Goal: Obtain resource: Obtain resource

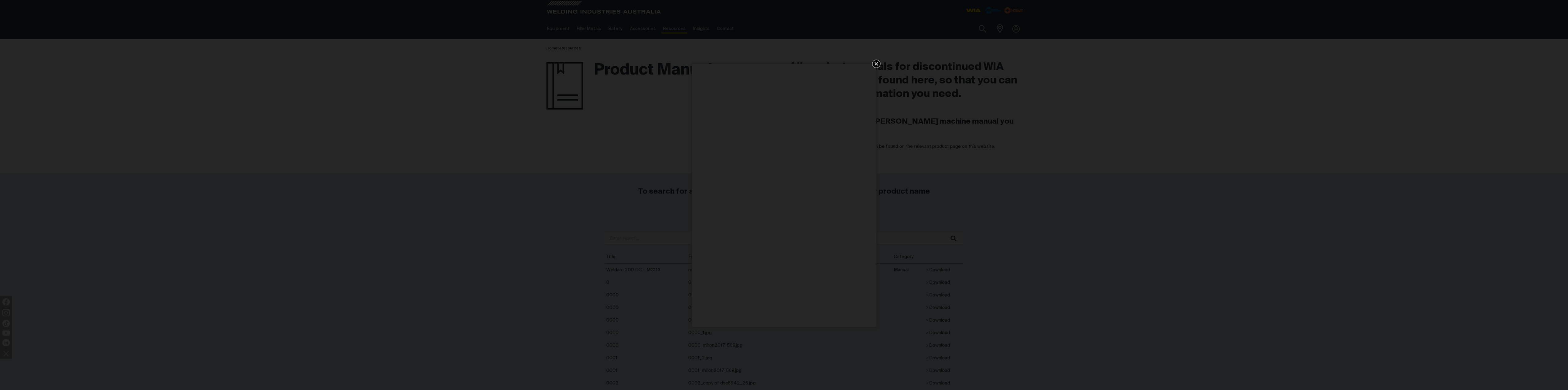
click at [875, 64] on icon "Get 5 WIA Welding Guides Free!" at bounding box center [877, 64] width 4 height 4
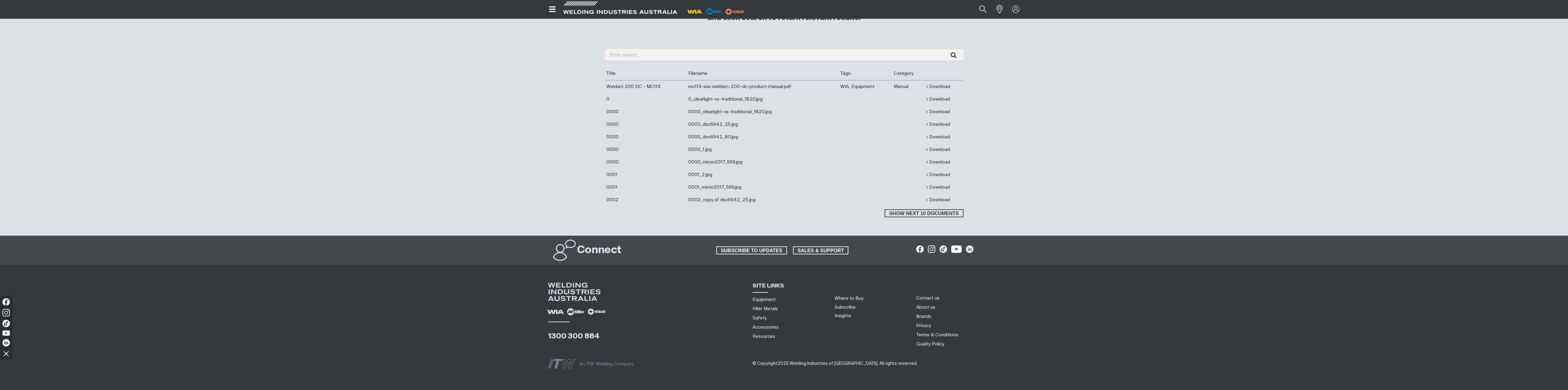
scroll to position [184, 0]
click at [920, 214] on span "Show next 10 documents" at bounding box center [923, 213] width 77 height 8
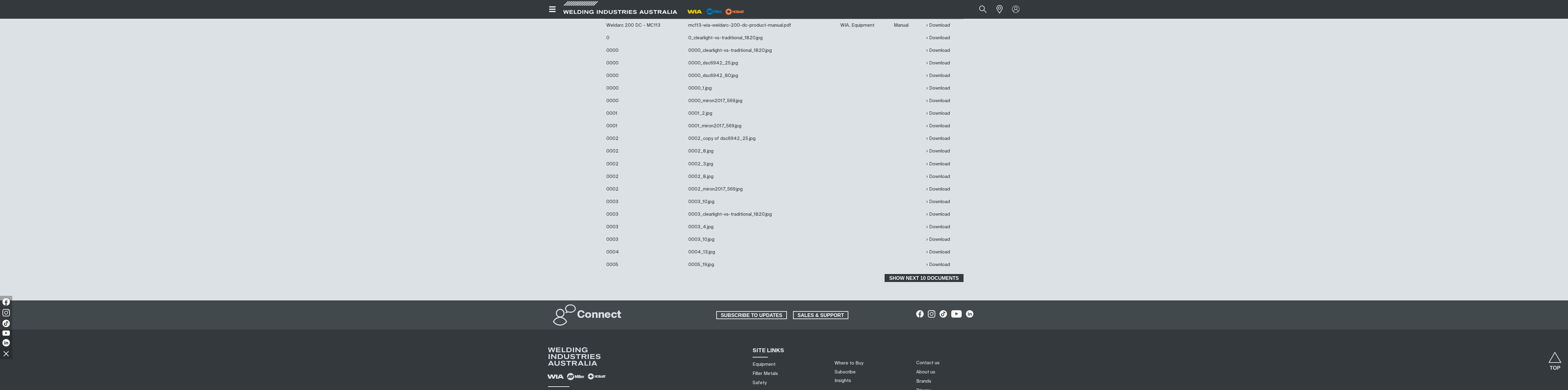
scroll to position [245, 0]
click at [922, 277] on span "Show next 10 documents" at bounding box center [923, 277] width 77 height 8
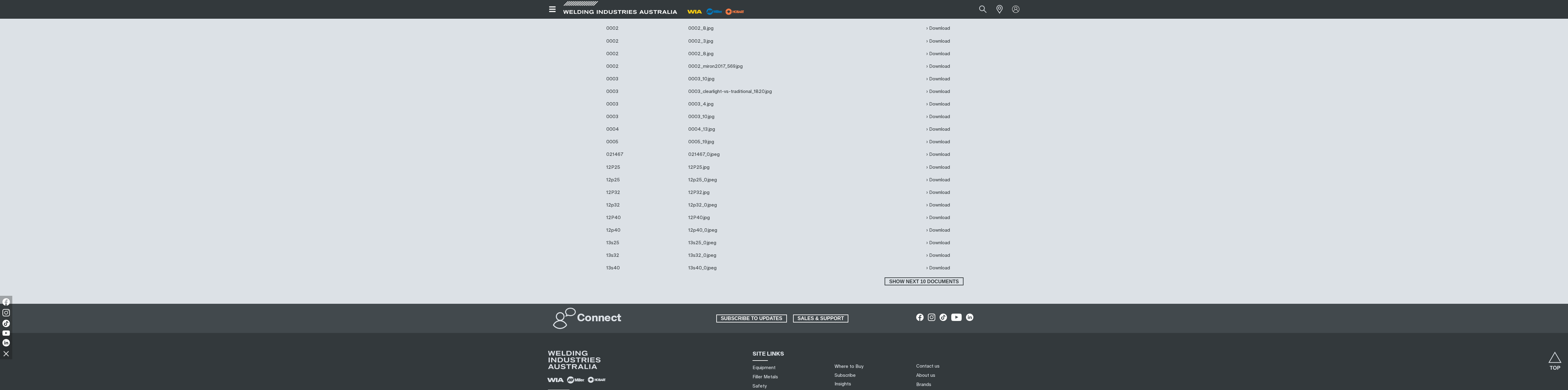
scroll to position [368, 0]
click at [929, 281] on span "Show next 10 documents" at bounding box center [923, 281] width 77 height 8
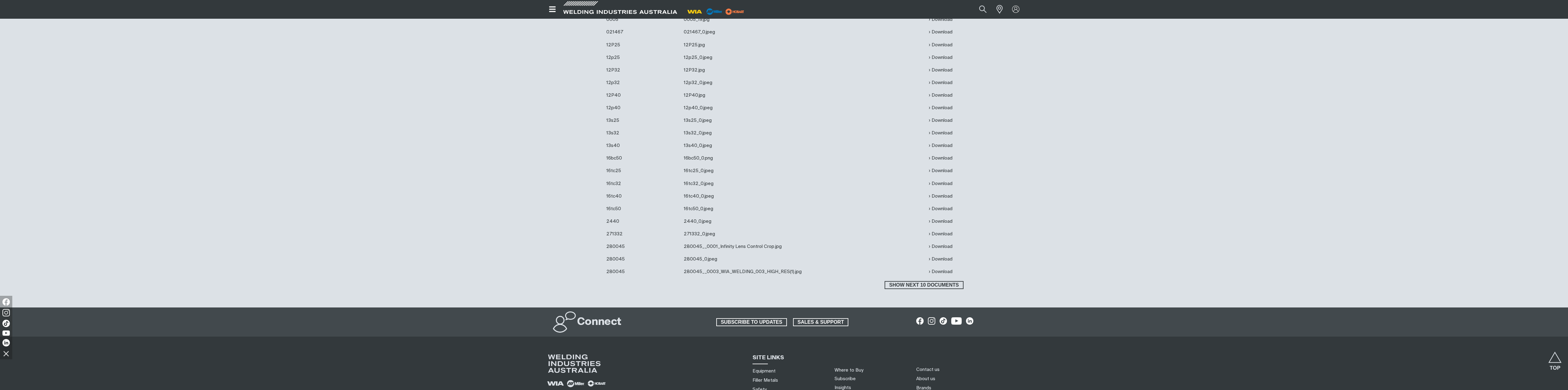
scroll to position [490, 0]
click at [922, 282] on span "Show next 10 documents" at bounding box center [923, 285] width 77 height 8
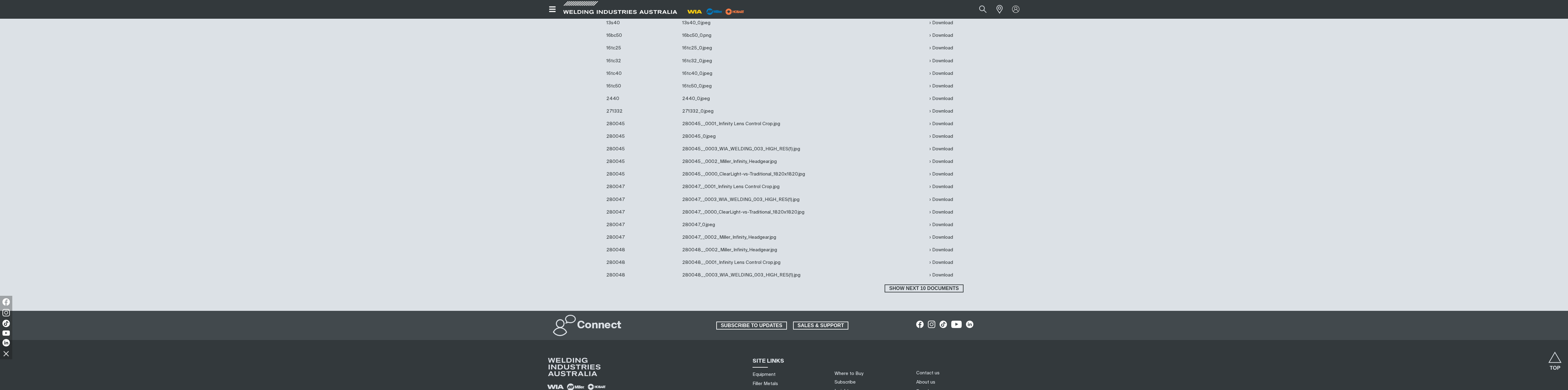
scroll to position [613, 0]
click at [914, 287] on span "Show next 10 documents" at bounding box center [923, 288] width 77 height 8
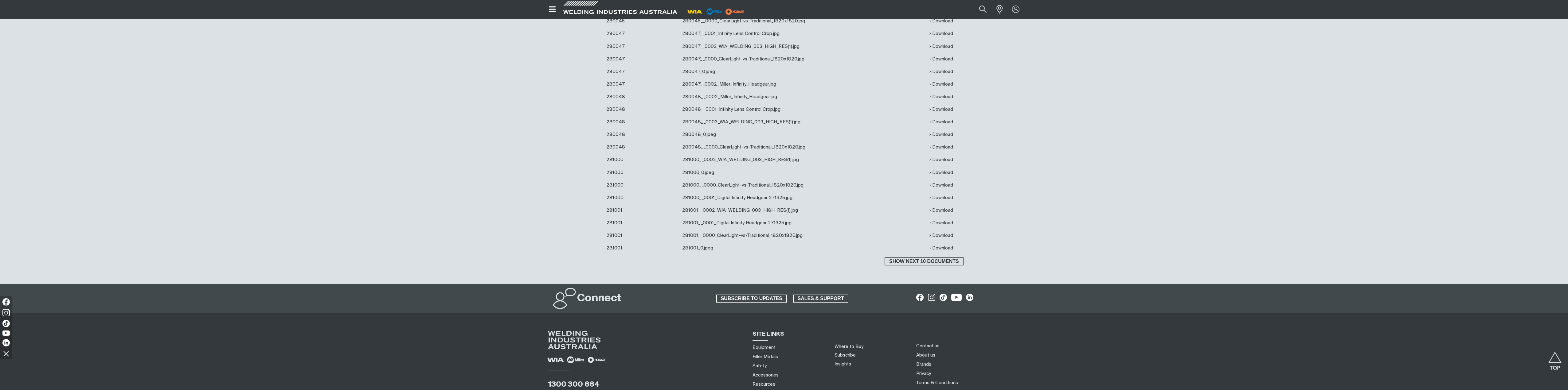
scroll to position [766, 0]
click at [909, 262] on span "Show next 10 documents" at bounding box center [923, 261] width 77 height 8
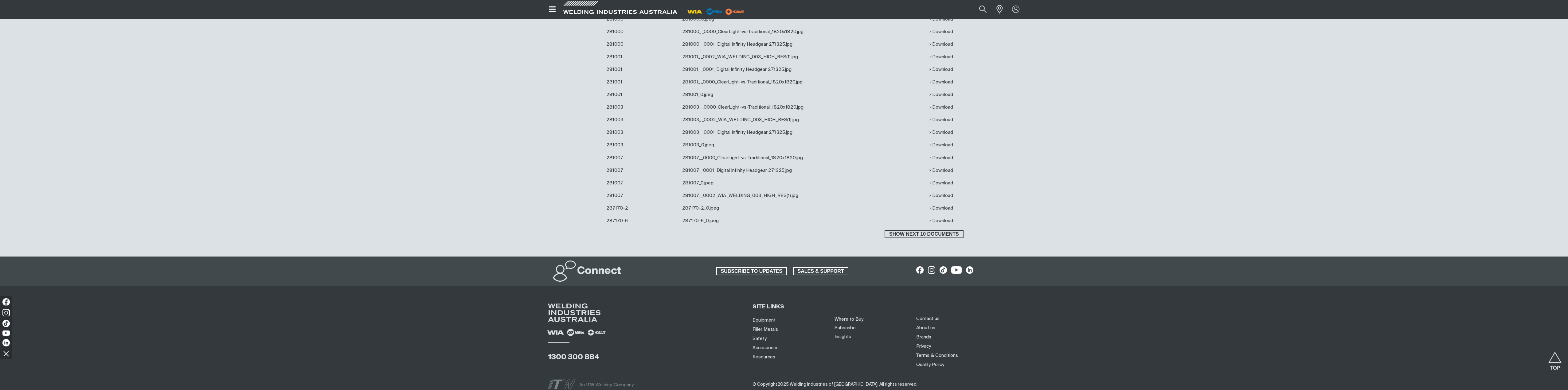
scroll to position [920, 0]
click at [911, 235] on span "Show next 10 documents" at bounding box center [923, 234] width 77 height 8
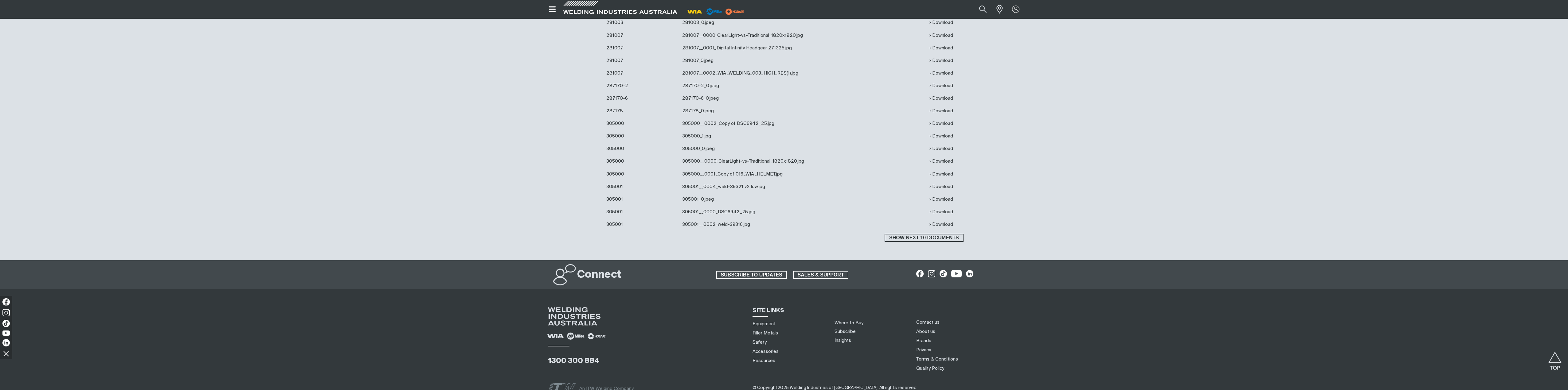
scroll to position [1042, 0]
click at [909, 237] on span "Show next 10 documents" at bounding box center [923, 237] width 77 height 8
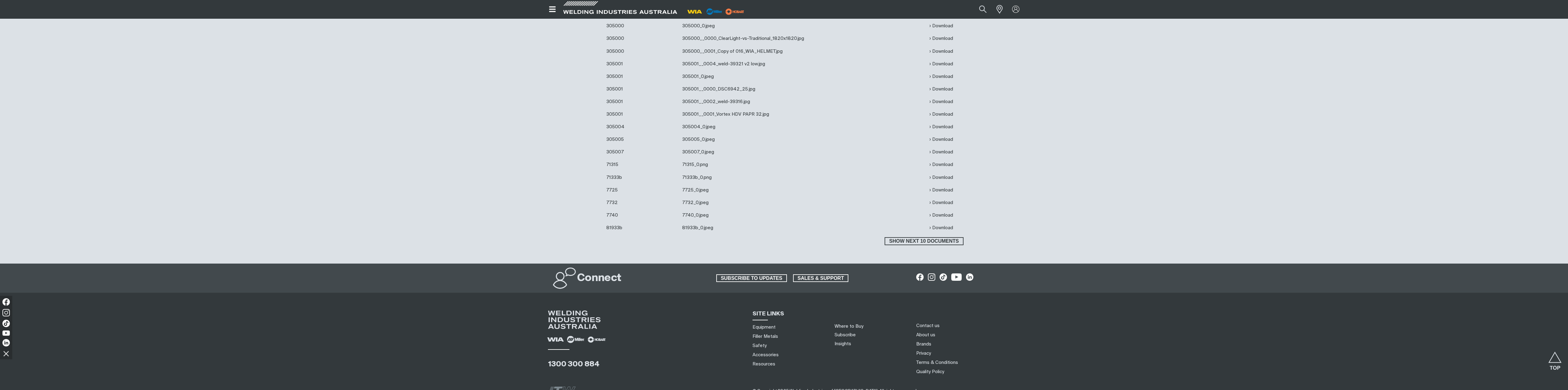
scroll to position [1165, 0]
click at [914, 242] on span "Show next 10 documents" at bounding box center [923, 241] width 77 height 8
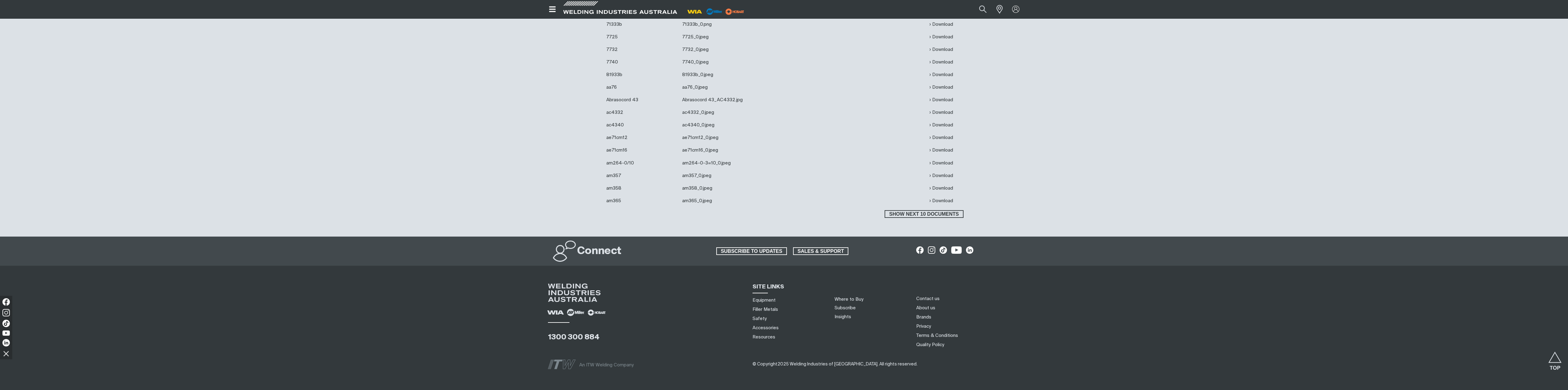
scroll to position [1318, 0]
click at [912, 212] on span "Show next 10 documents" at bounding box center [923, 214] width 77 height 8
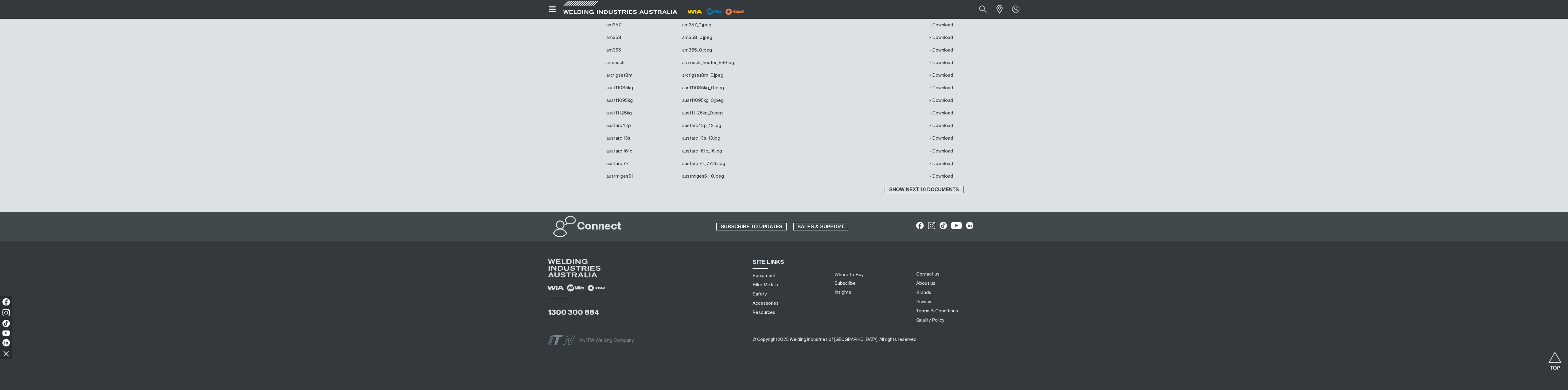
scroll to position [1471, 0]
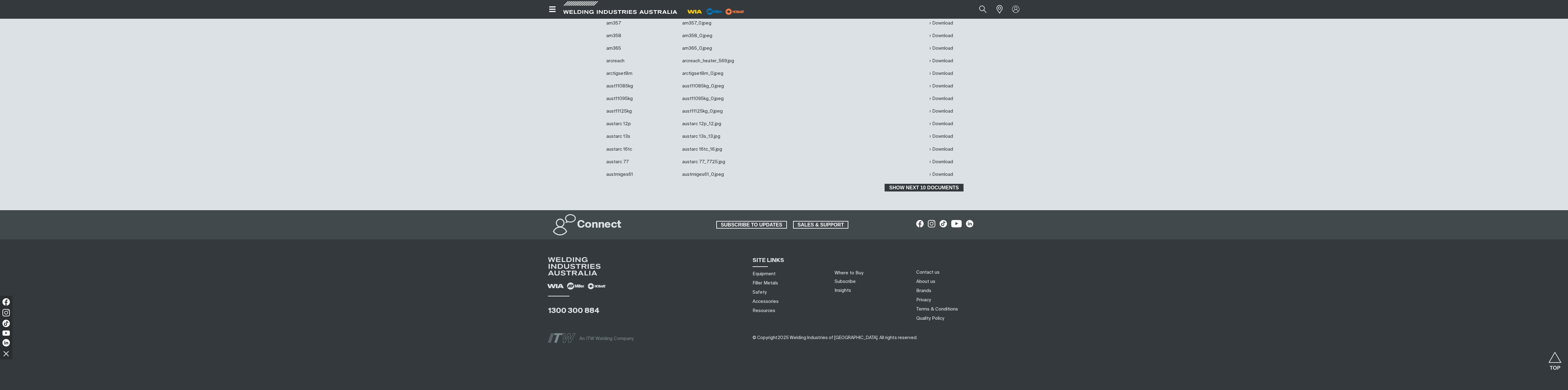
click at [902, 187] on span "Show next 10 documents" at bounding box center [923, 187] width 77 height 8
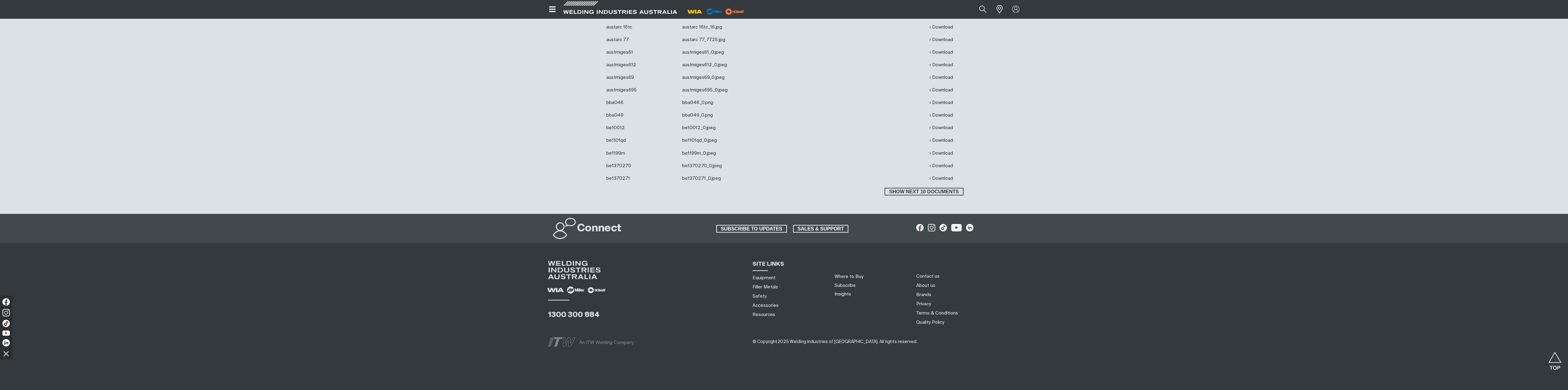
scroll to position [1593, 0]
click at [902, 190] on span "Show next 10 documents" at bounding box center [923, 191] width 77 height 8
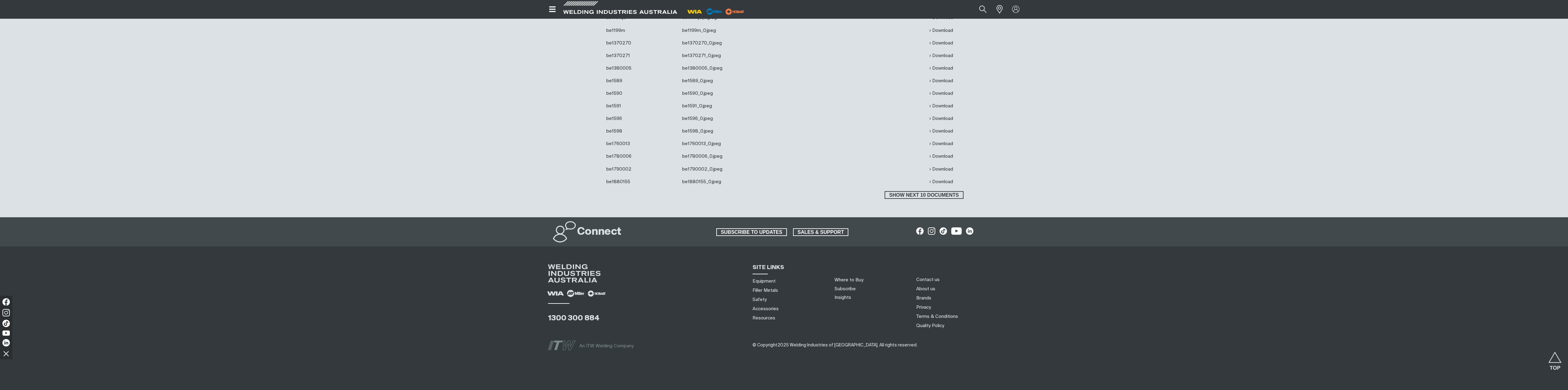
scroll to position [1716, 0]
click at [921, 197] on span "Show next 10 documents" at bounding box center [923, 195] width 77 height 8
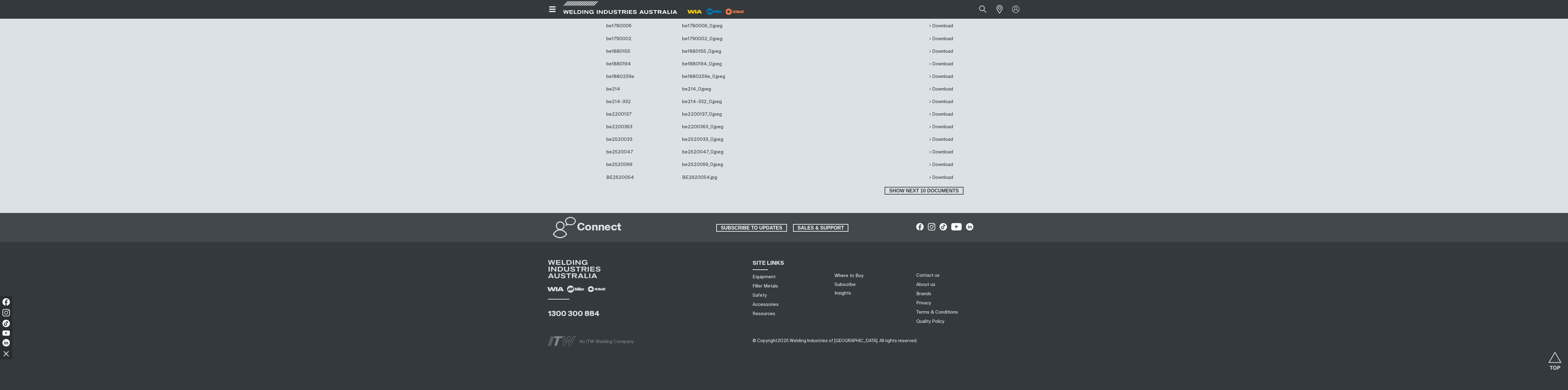
scroll to position [1849, 0]
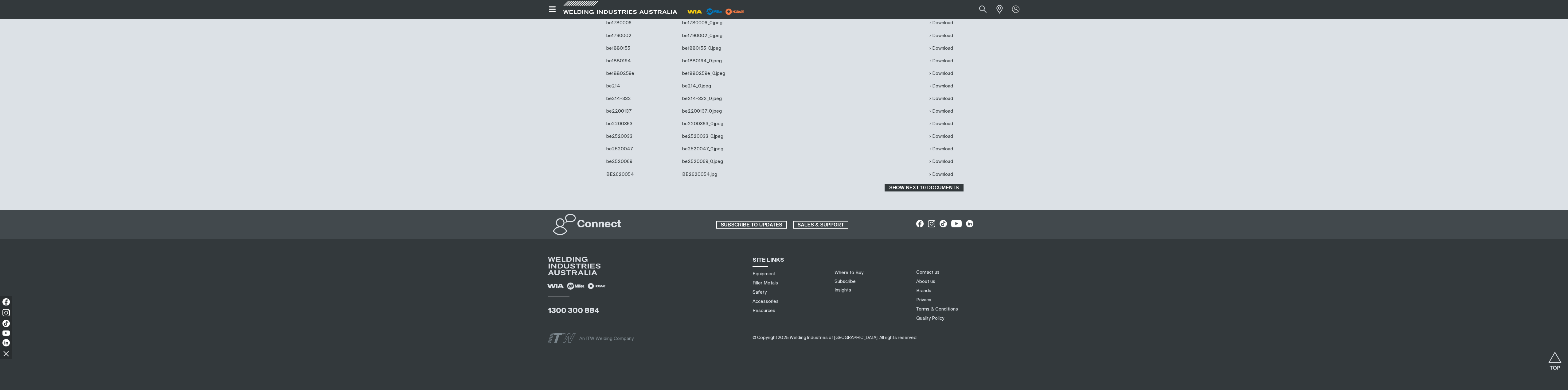
click at [912, 186] on span "Show next 10 documents" at bounding box center [923, 187] width 77 height 8
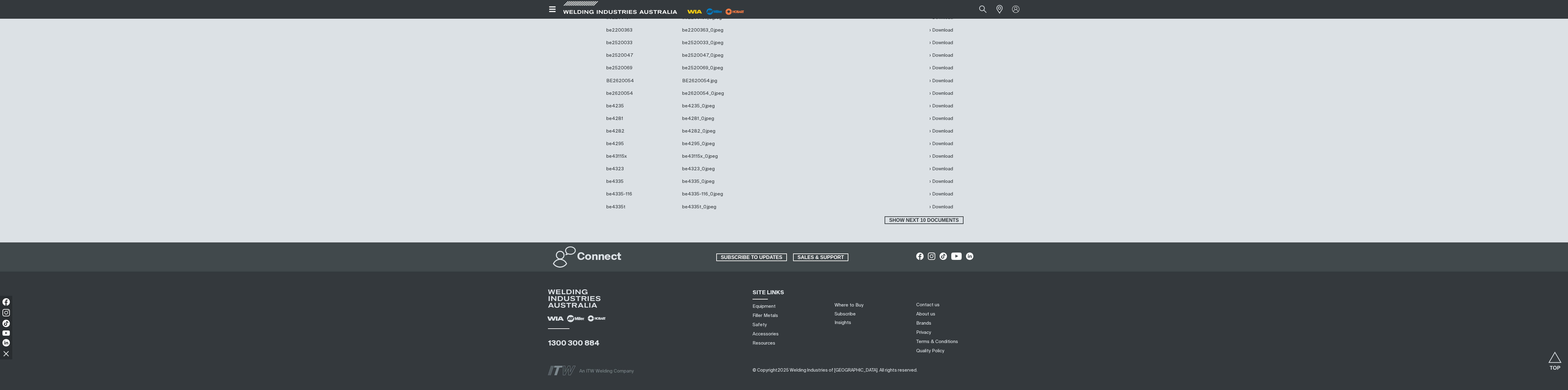
scroll to position [1976, 0]
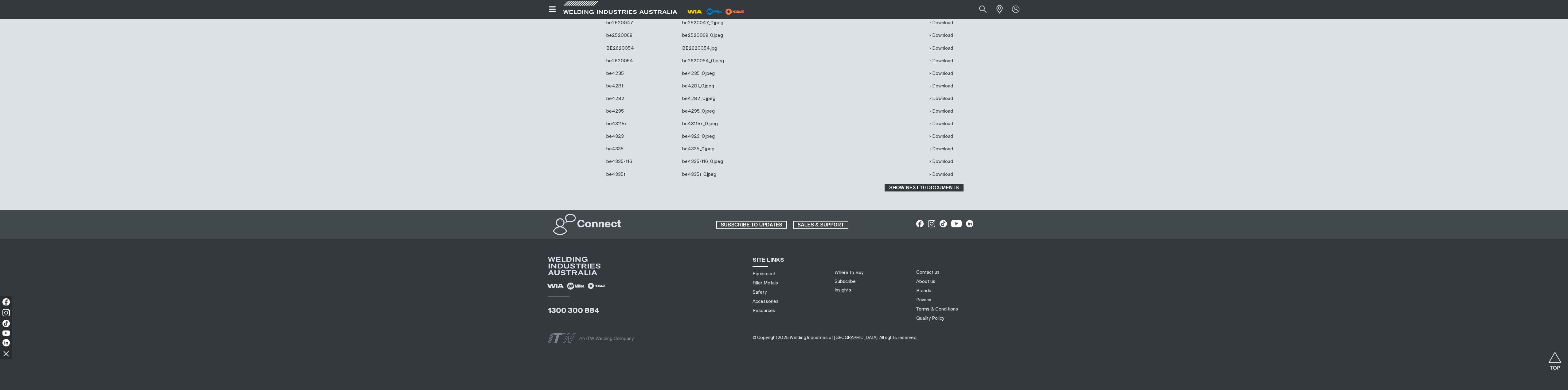
click at [920, 189] on span "Show next 10 documents" at bounding box center [923, 187] width 77 height 8
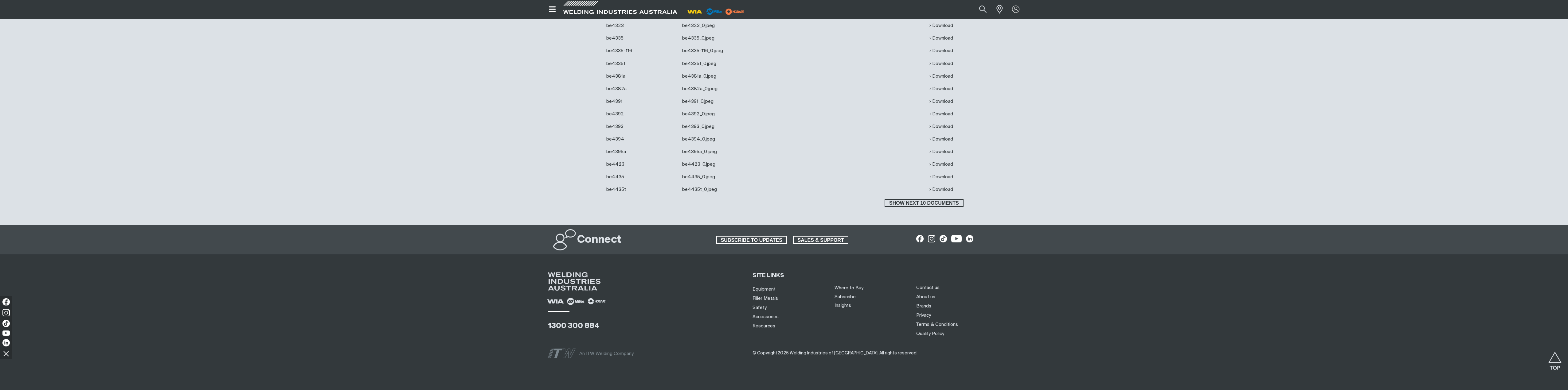
scroll to position [2101, 0]
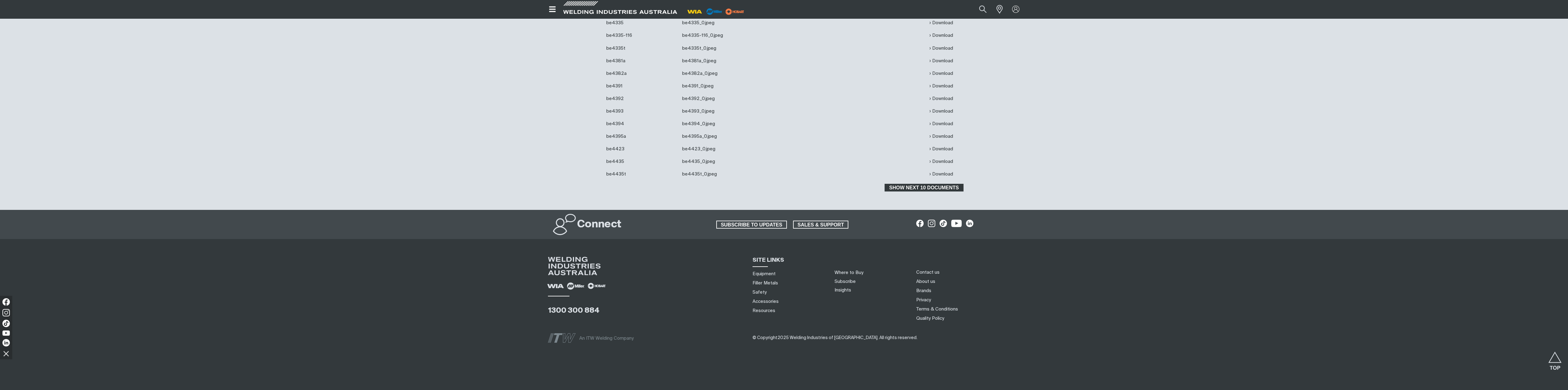
click at [905, 188] on span "Show next 10 documents" at bounding box center [923, 187] width 77 height 8
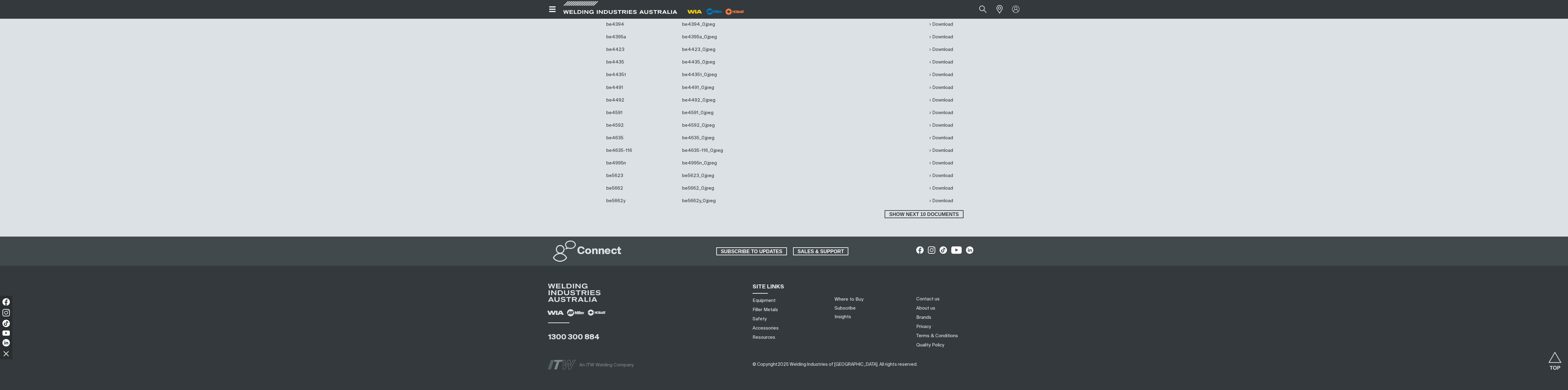
scroll to position [2227, 0]
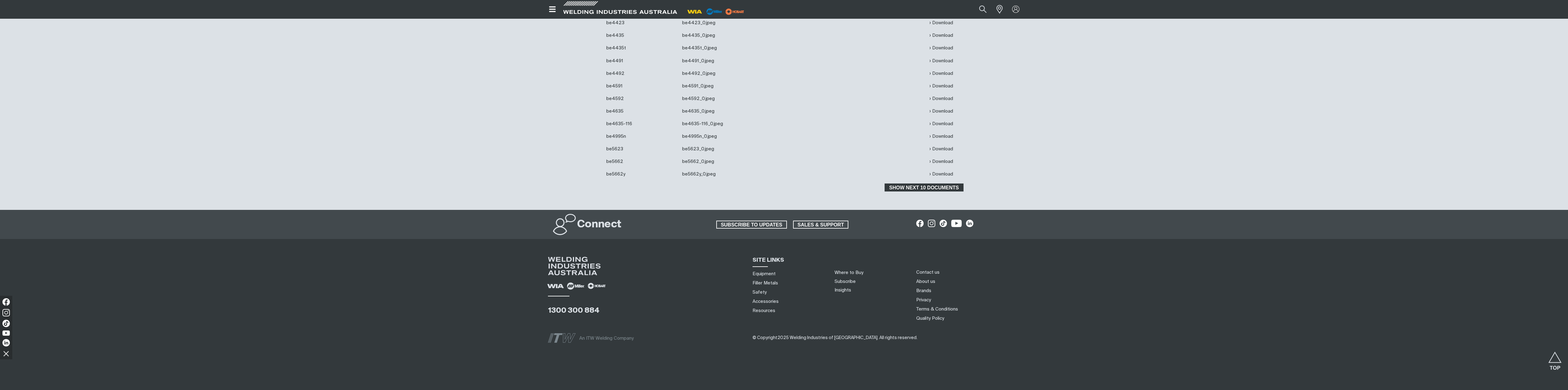
click at [905, 189] on span "Show next 10 documents" at bounding box center [923, 187] width 77 height 8
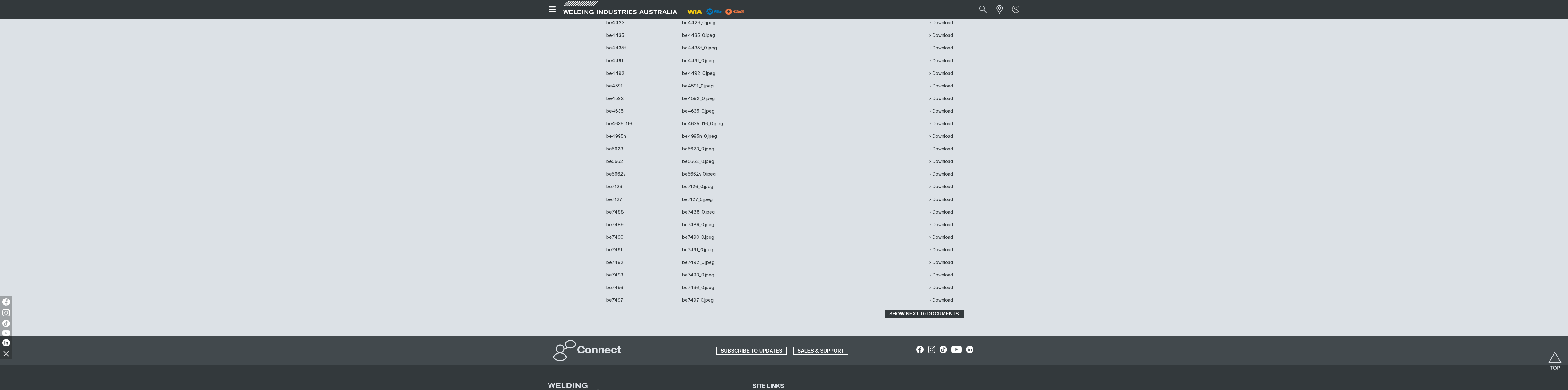
click at [912, 313] on span "Show next 10 documents" at bounding box center [923, 313] width 77 height 8
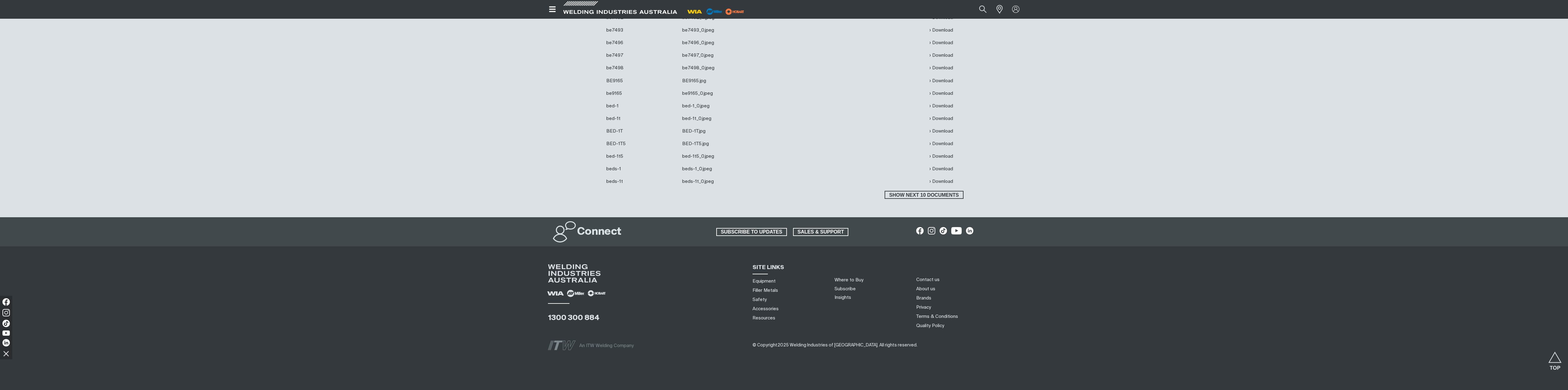
scroll to position [2473, 0]
click at [932, 195] on span "Show next 10 documents" at bounding box center [923, 194] width 77 height 8
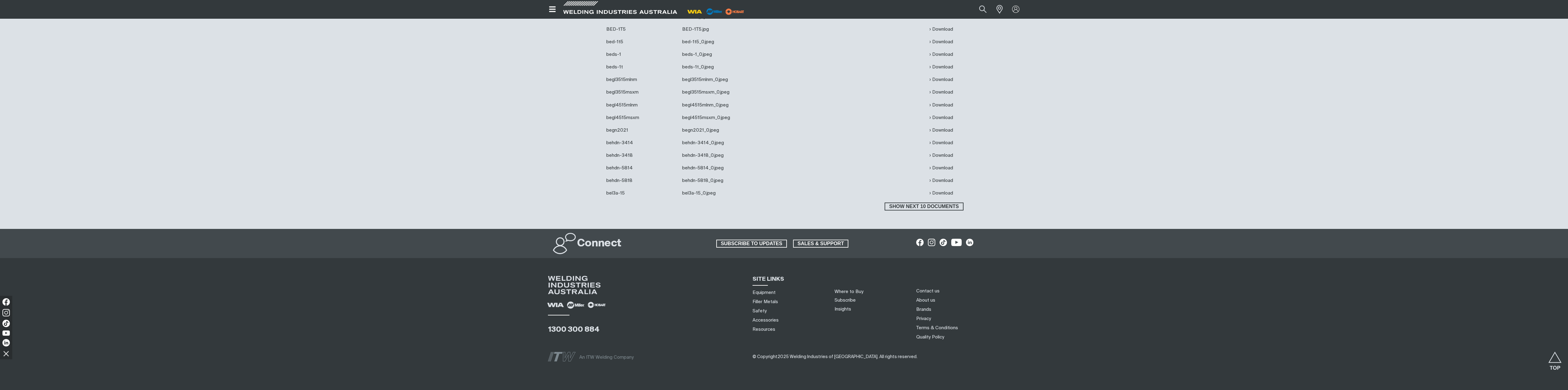
scroll to position [2606, 0]
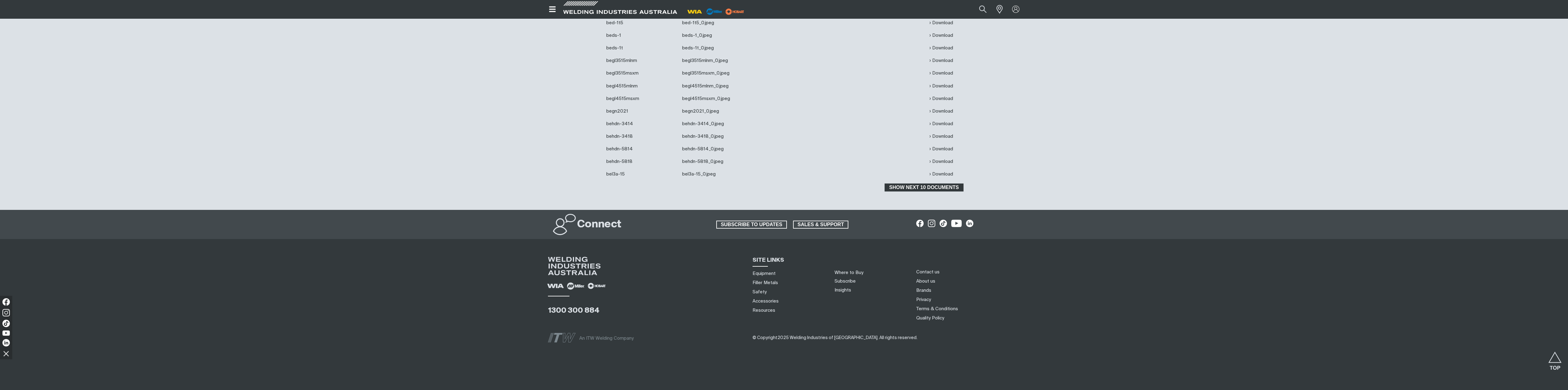
click at [909, 188] on span "Show next 10 documents" at bounding box center [923, 187] width 77 height 8
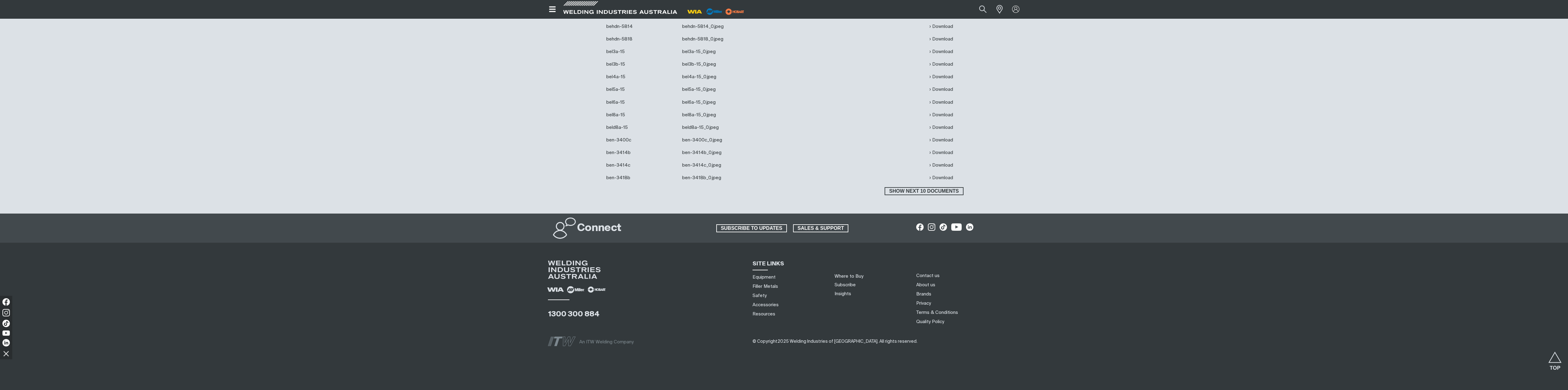
scroll to position [2729, 0]
click at [915, 190] on span "Show next 10 documents" at bounding box center [923, 190] width 77 height 8
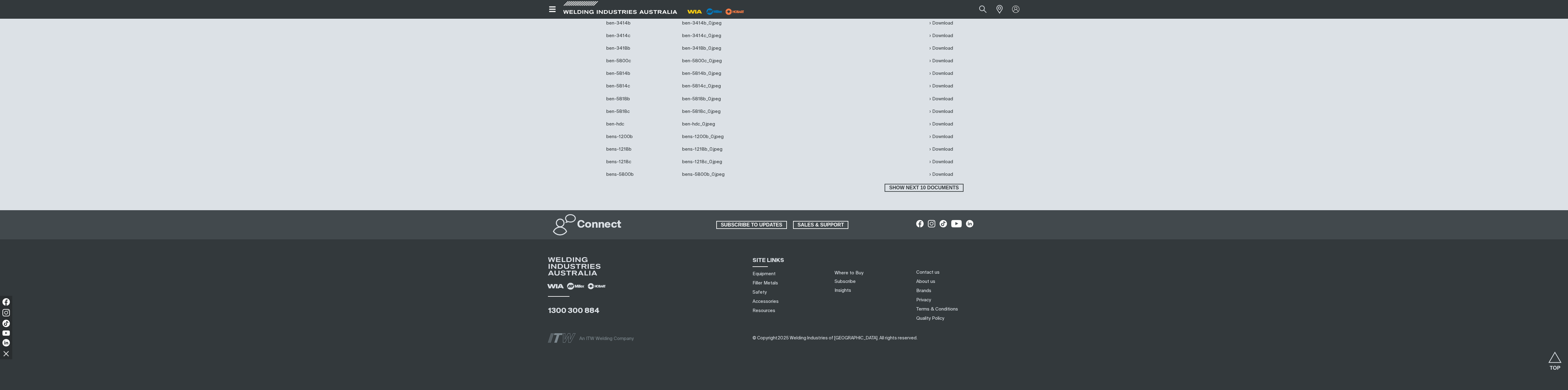
scroll to position [2858, 0]
click at [922, 189] on span "Show next 10 documents" at bounding box center [923, 187] width 77 height 8
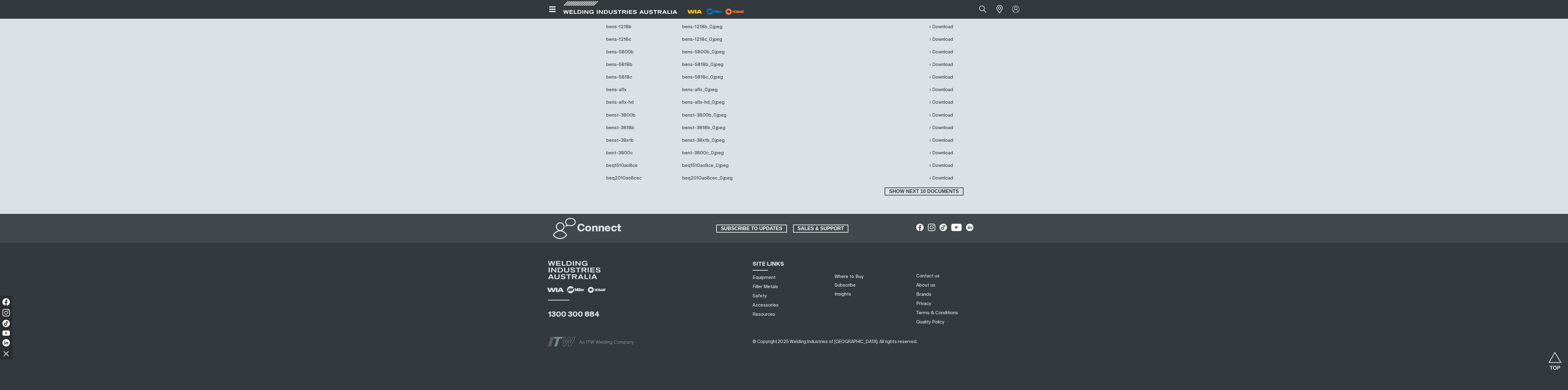
scroll to position [2985, 0]
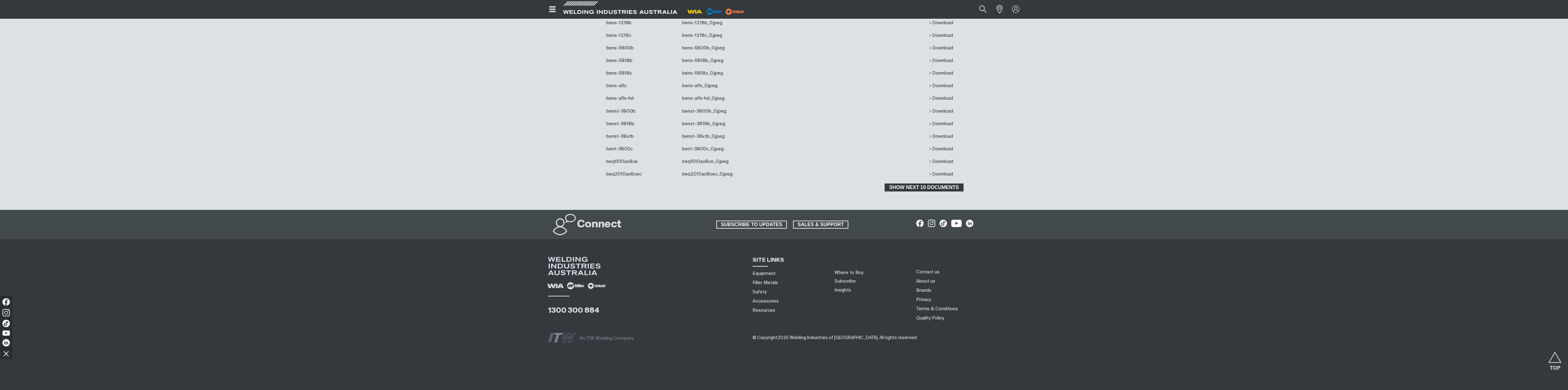
click at [926, 188] on span "Show next 10 documents" at bounding box center [923, 187] width 77 height 8
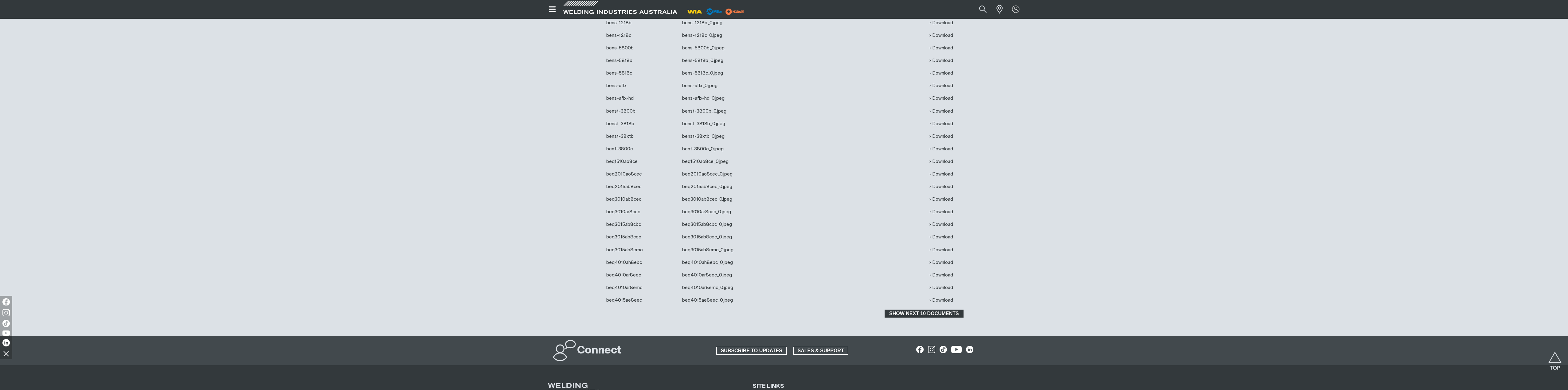
click at [919, 315] on span "Show next 10 documents" at bounding box center [923, 313] width 77 height 8
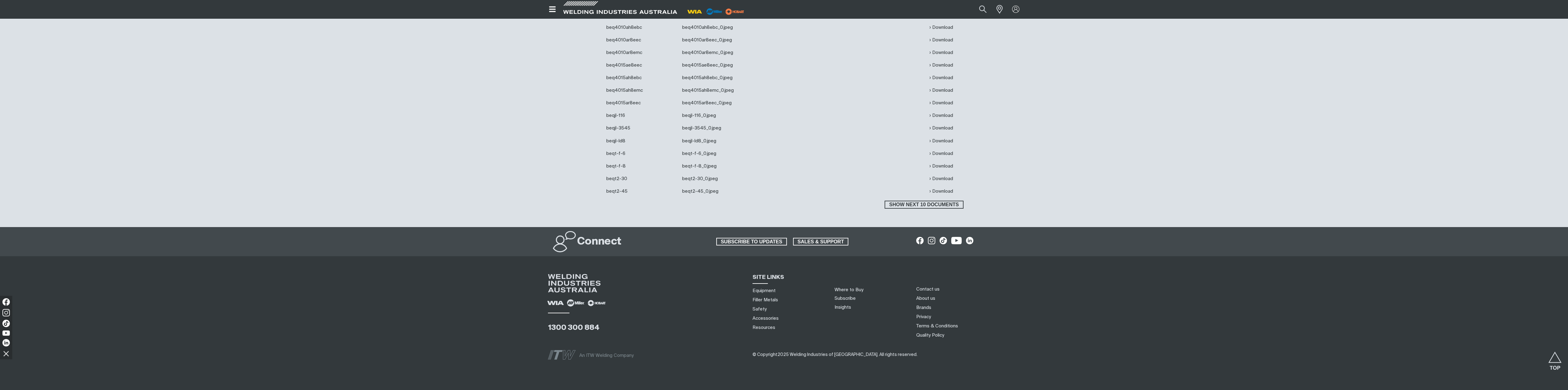
scroll to position [3237, 0]
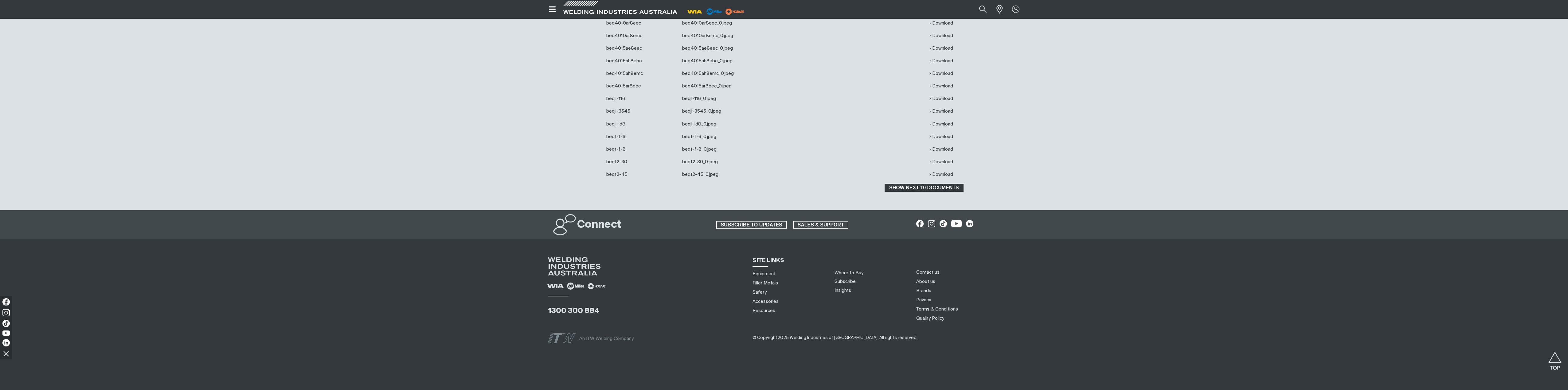
click at [919, 186] on span "Show next 10 documents" at bounding box center [923, 187] width 77 height 8
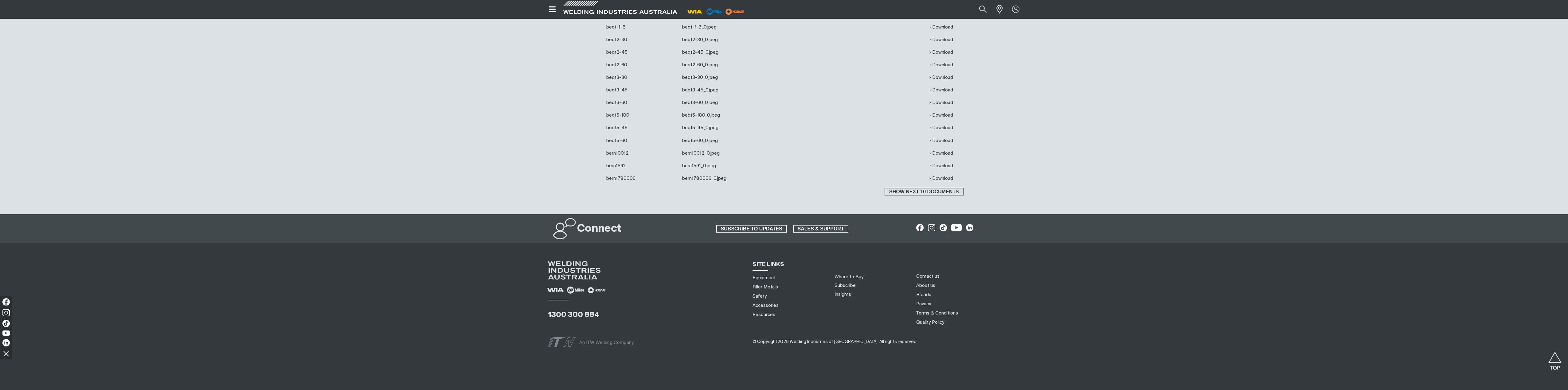
scroll to position [3359, 0]
click at [918, 192] on span "Show next 10 documents" at bounding box center [923, 191] width 77 height 8
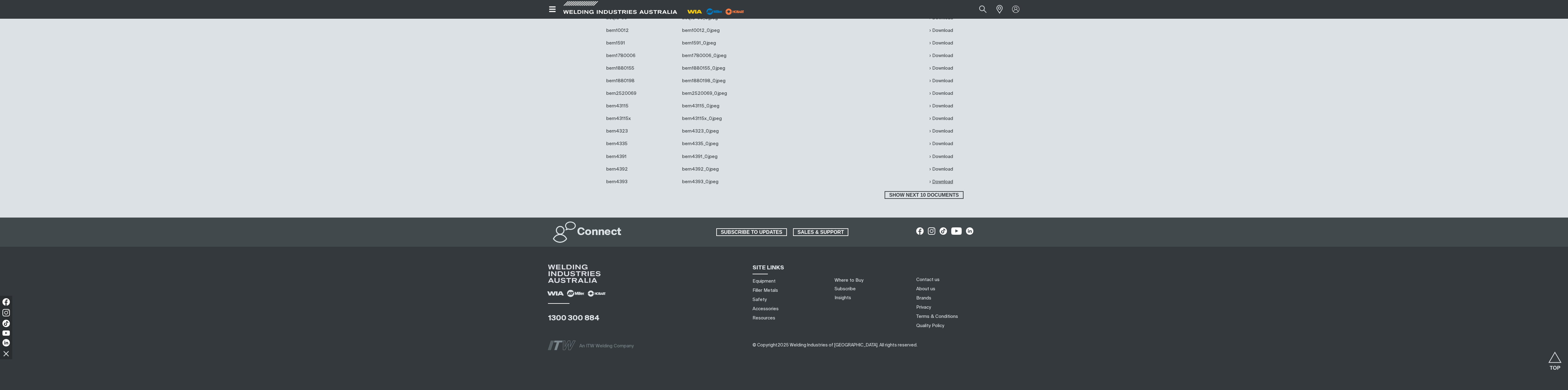
scroll to position [3482, 0]
click at [919, 193] on span "Show next 10 documents" at bounding box center [923, 195] width 77 height 8
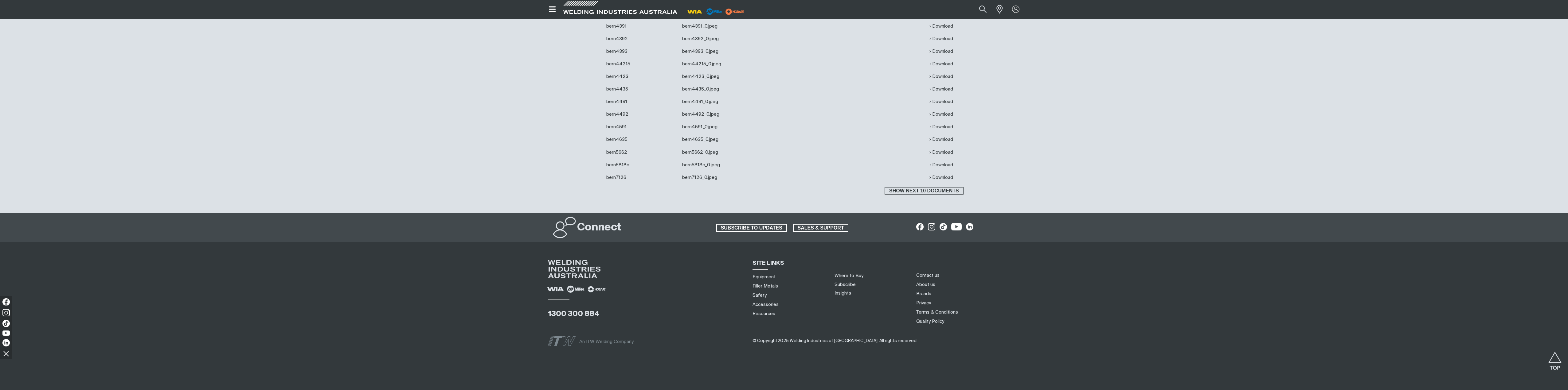
scroll to position [3615, 0]
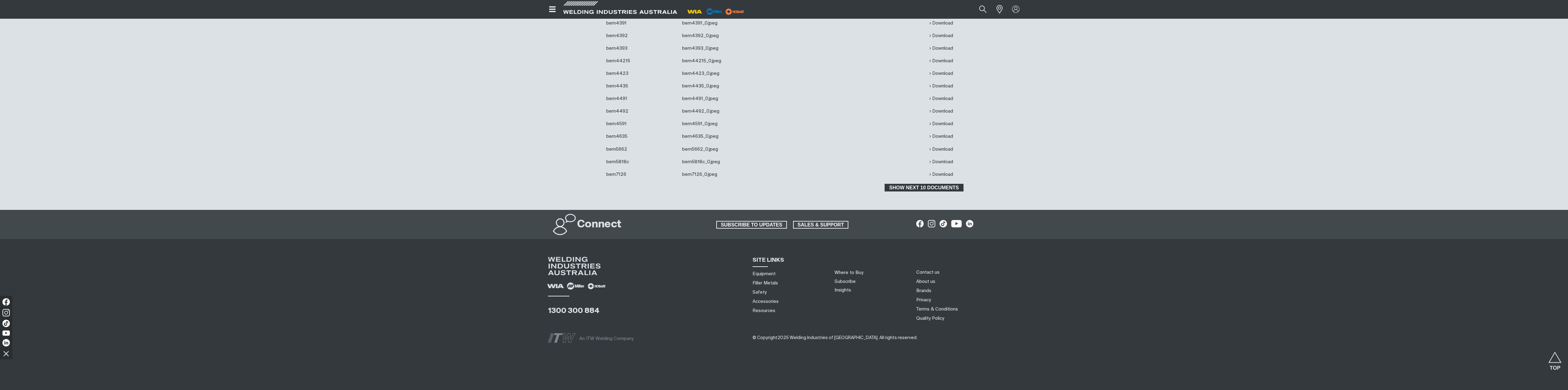
click at [937, 189] on span "Show next 10 documents" at bounding box center [923, 187] width 77 height 8
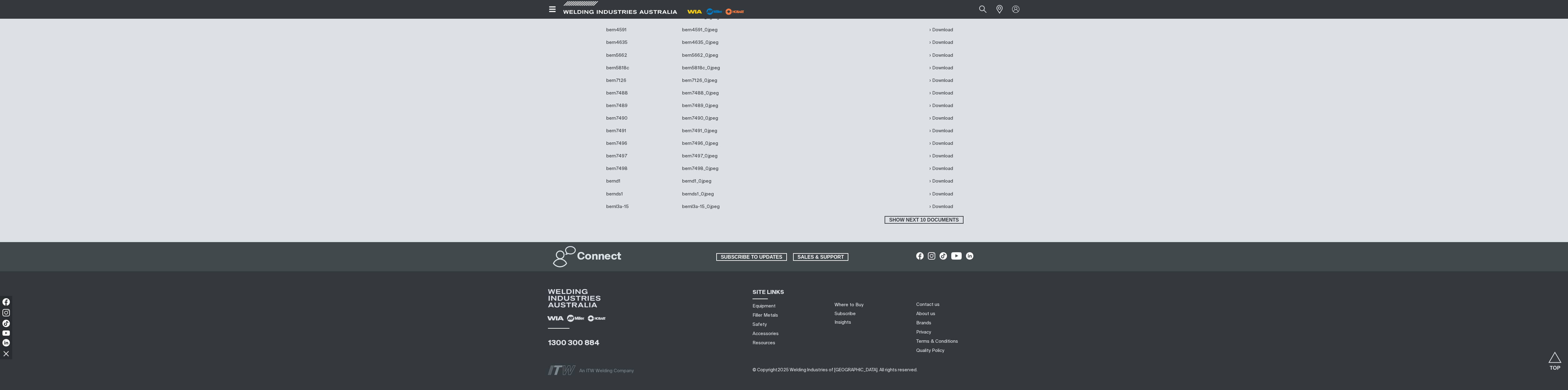
scroll to position [3742, 0]
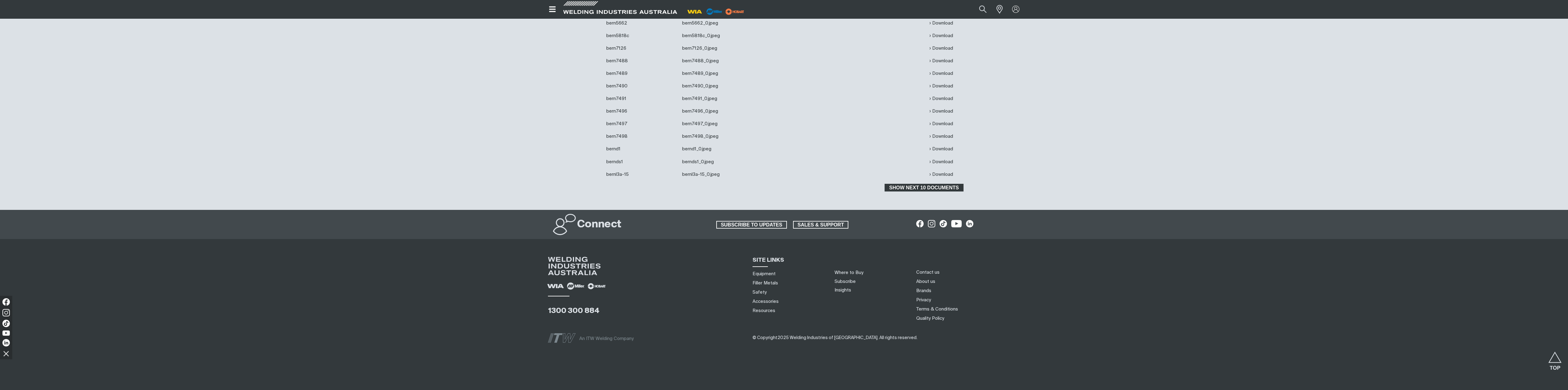
click at [912, 187] on span "Show next 10 documents" at bounding box center [923, 187] width 77 height 8
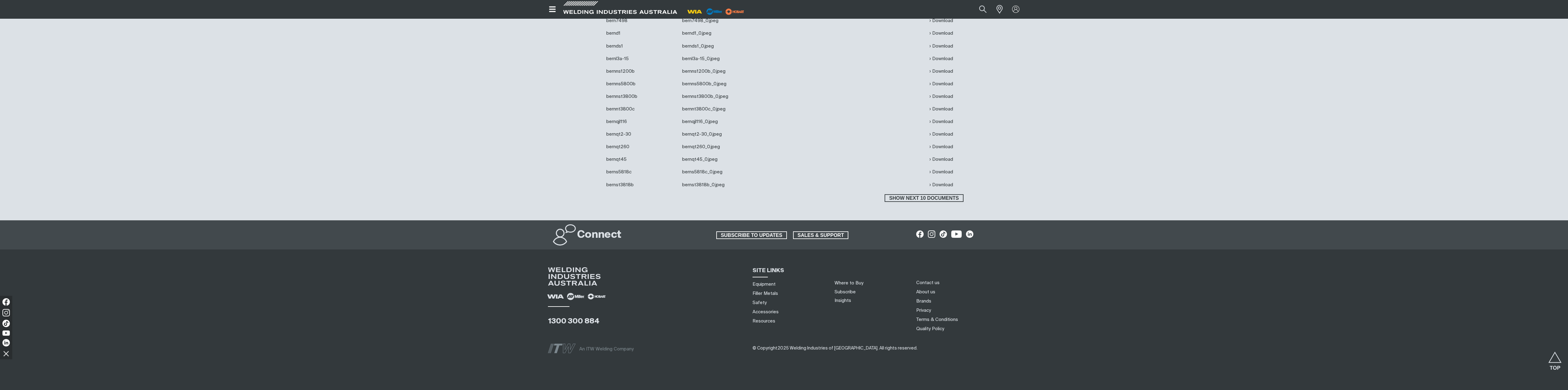
scroll to position [3868, 0]
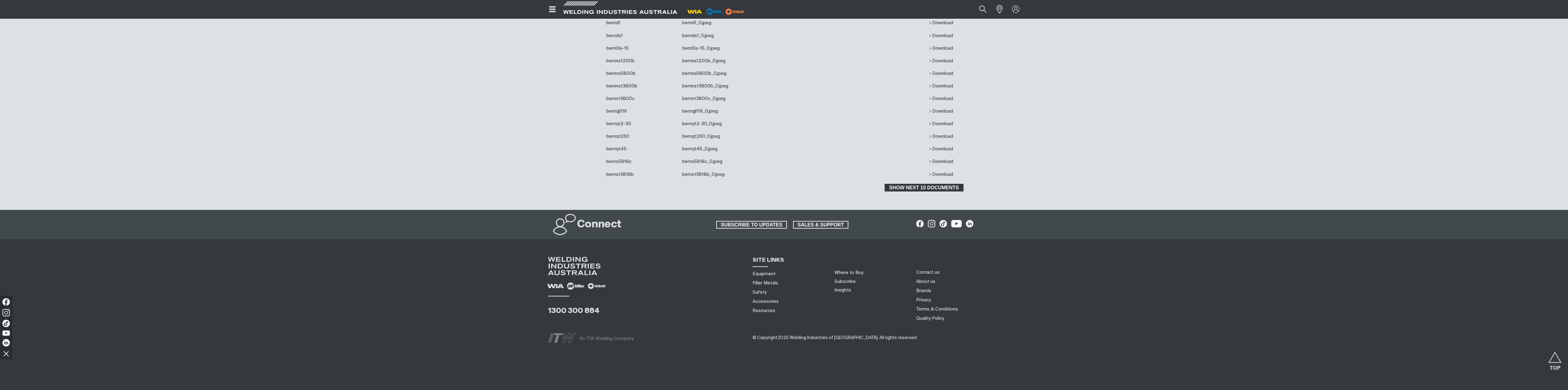
click at [929, 187] on span "Show next 10 documents" at bounding box center [923, 187] width 77 height 8
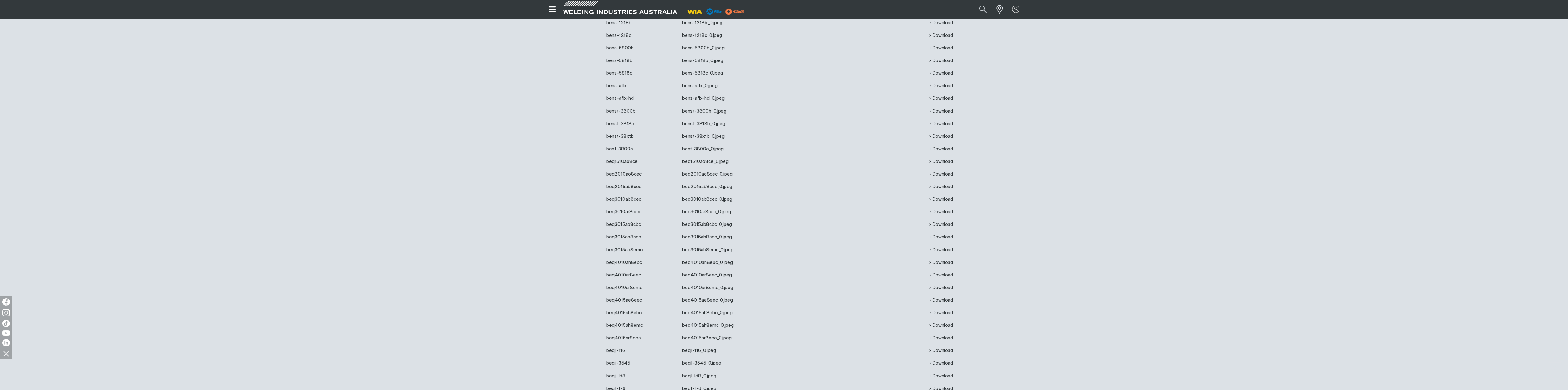
scroll to position [2984, 0]
click at [981, 10] on button "Search products" at bounding box center [982, 9] width 25 height 16
click at [919, 9] on input "Search" at bounding box center [945, 10] width 94 height 13
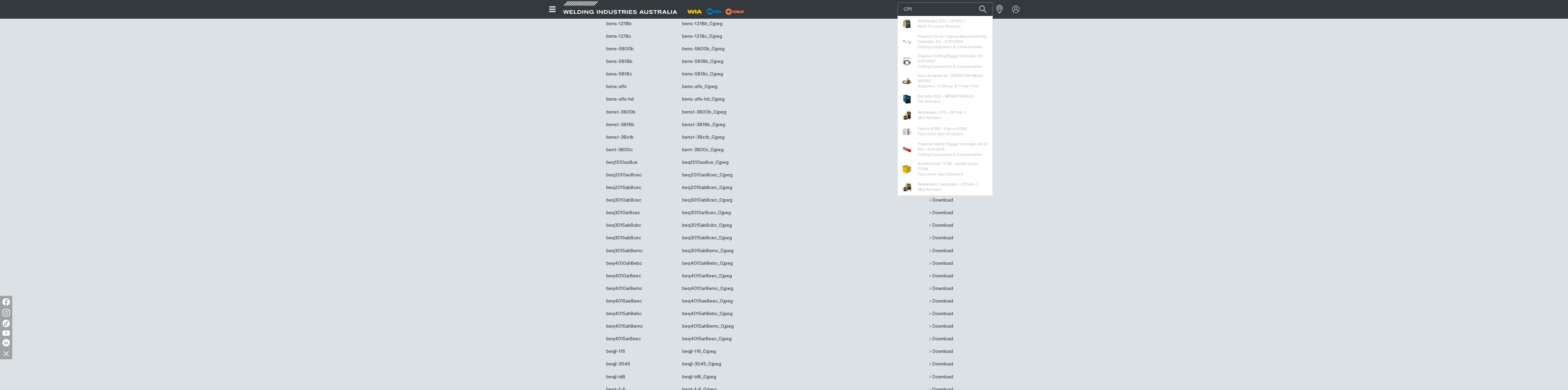
type input "CP19"
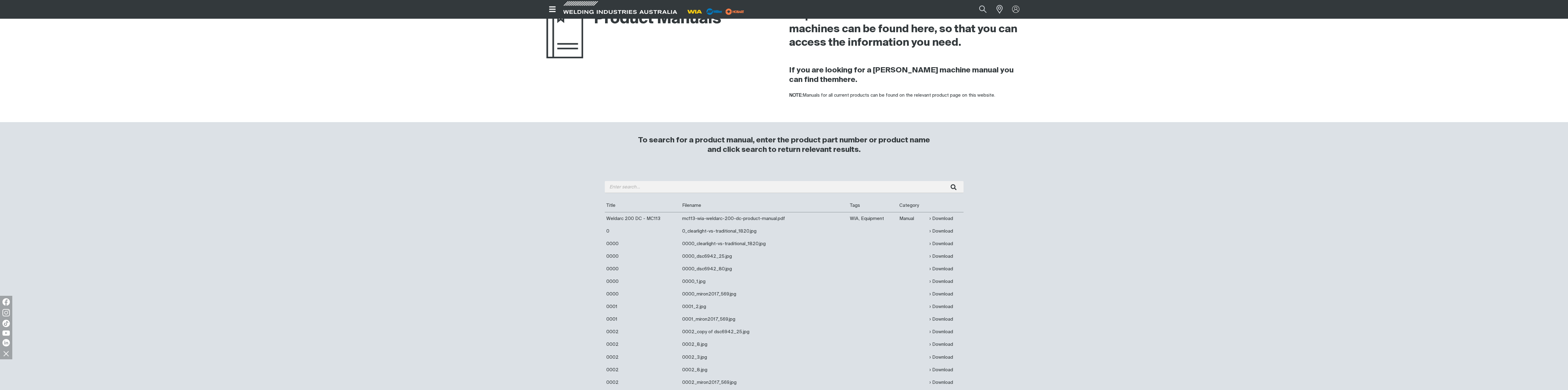
scroll to position [47, 0]
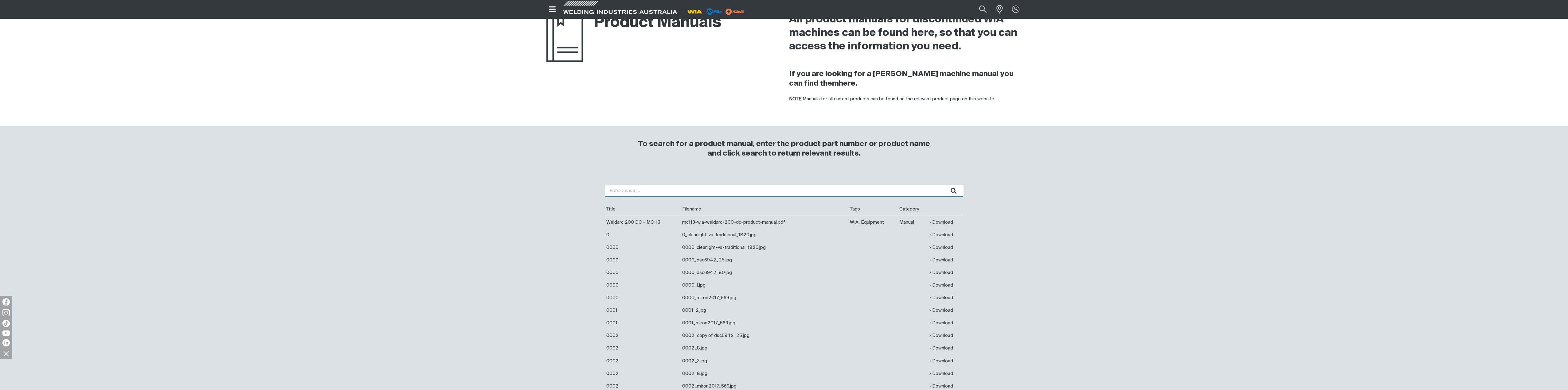
click at [618, 190] on input "search" at bounding box center [784, 191] width 359 height 12
click at [951, 190] on icon "submit" at bounding box center [954, 191] width 6 height 6
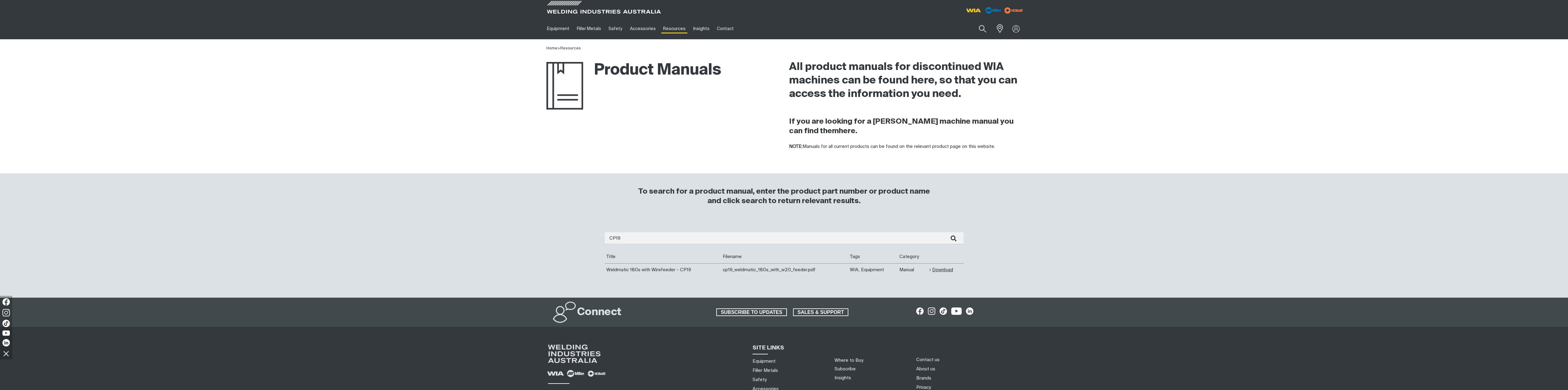
click at [942, 270] on link "Download" at bounding box center [941, 270] width 24 height 7
click at [555, 162] on div "Home > Resources Product Manuals All product manuals for discontinued WIA machi…" at bounding box center [784, 169] width 1568 height 258
click at [623, 238] on input "CP19" at bounding box center [784, 239] width 359 height 12
drag, startPoint x: 623, startPoint y: 237, endPoint x: 589, endPoint y: 243, distance: 34.5
click at [600, 239] on div "CP19 Are you looking for a product manual for a discontinued product? You're in…" at bounding box center [784, 252] width 369 height 53
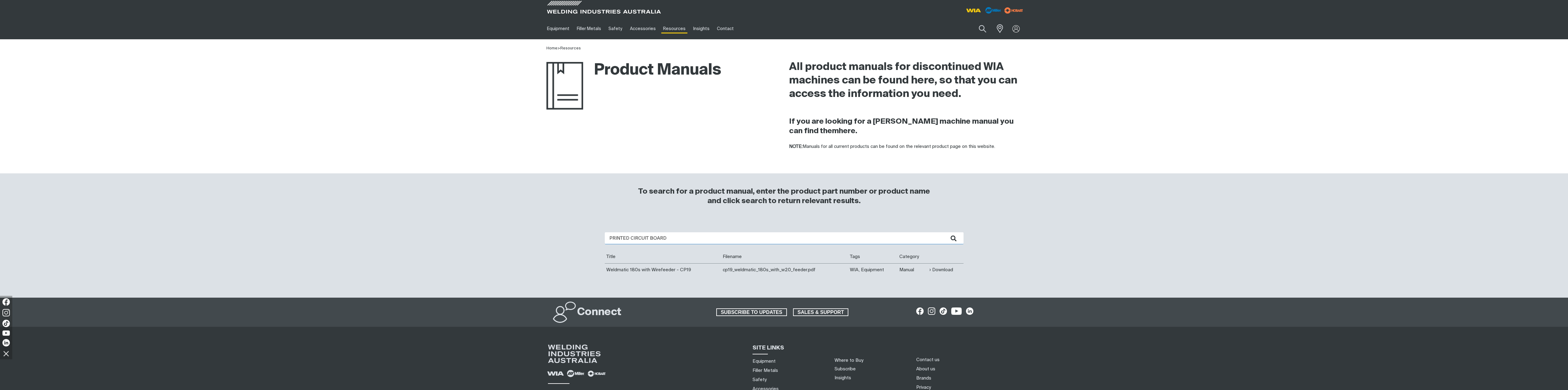
click at [944, 232] on button "submit" at bounding box center [954, 239] width 19 height 12
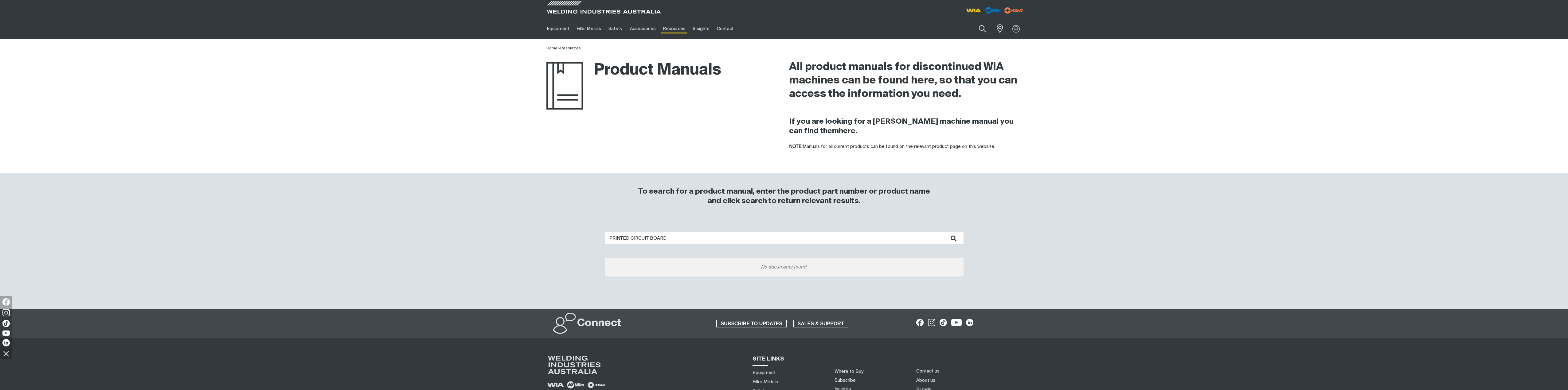
drag, startPoint x: 668, startPoint y: 237, endPoint x: 551, endPoint y: 237, distance: 117.0
click at [573, 236] on div "PRINTED CIRCUIT BOARD No documents found." at bounding box center [784, 265] width 491 height 89
click at [944, 232] on button "submit" at bounding box center [954, 239] width 19 height 12
drag, startPoint x: 623, startPoint y: 239, endPoint x: 547, endPoint y: 237, distance: 76.0
click at [583, 239] on div "DB2 No documents found." at bounding box center [784, 265] width 491 height 89
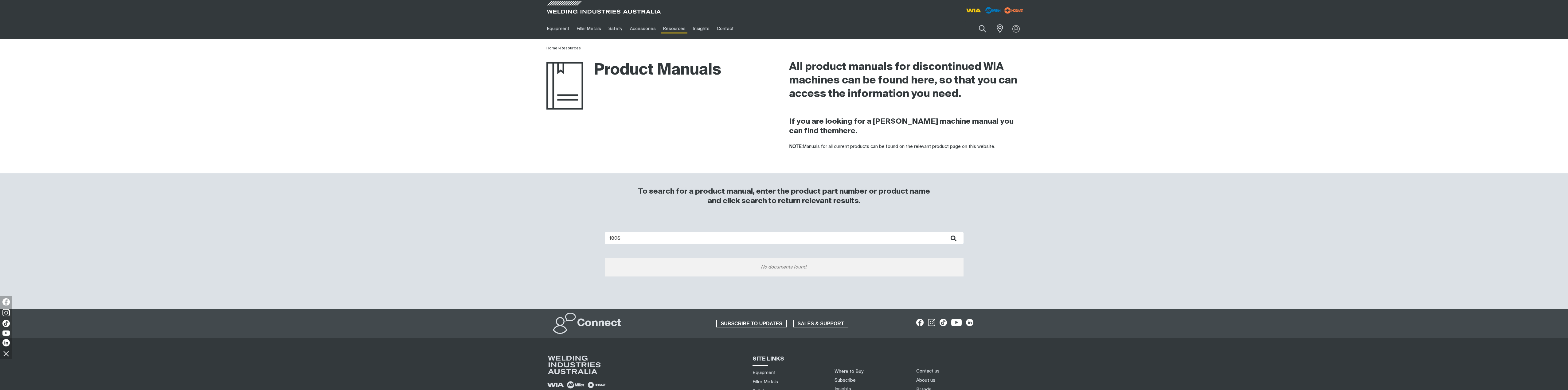
type input "180S"
click at [944, 232] on button "submit" at bounding box center [954, 239] width 19 height 12
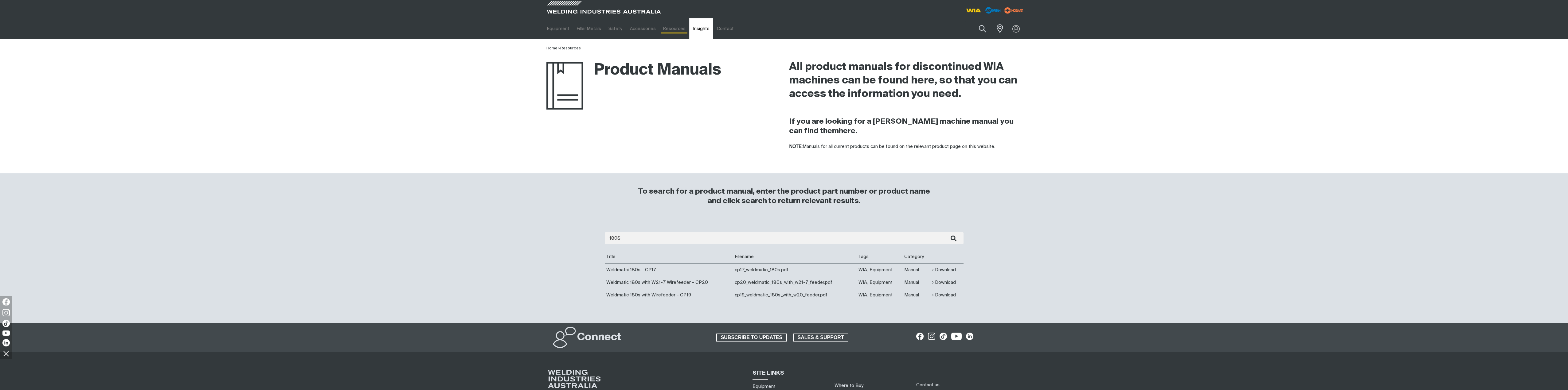
click at [696, 29] on link "Insights" at bounding box center [701, 29] width 24 height 21
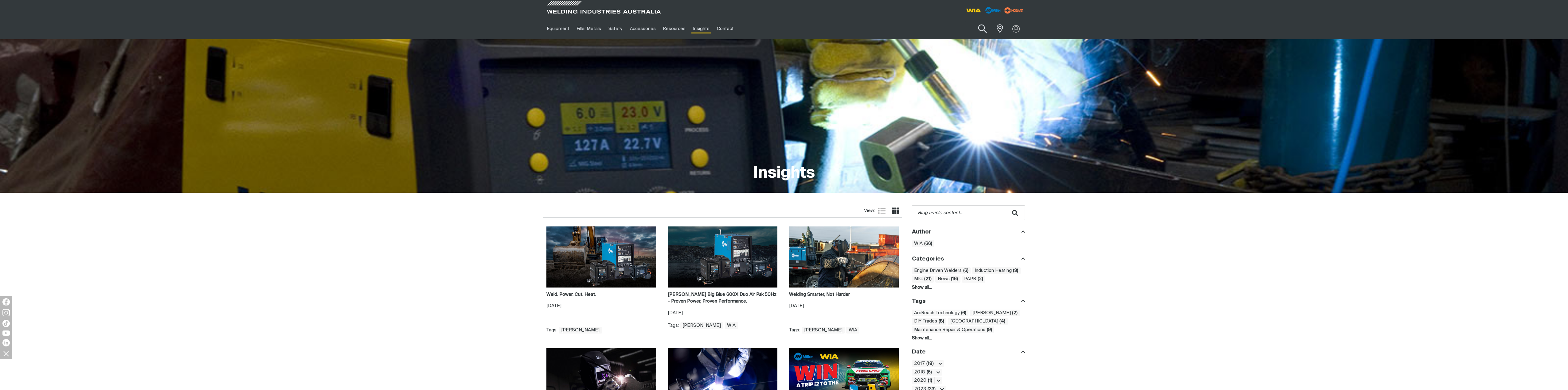
click at [981, 29] on button "Search products" at bounding box center [982, 29] width 25 height 18
click at [908, 26] on input "Search" at bounding box center [945, 29] width 94 height 14
click at [972, 21] on button "Search products" at bounding box center [982, 29] width 21 height 15
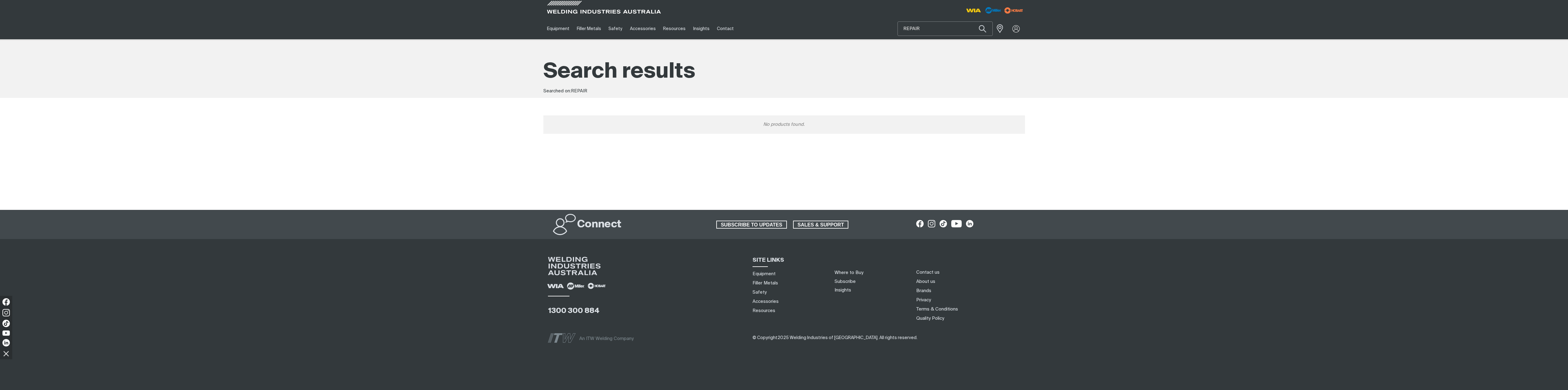
click at [934, 27] on input "REPAIR" at bounding box center [945, 29] width 94 height 14
type input "REPAIR MANUAL"
click at [972, 21] on button "Search products" at bounding box center [982, 29] width 21 height 15
